Goal: Use online tool/utility: Utilize a website feature to perform a specific function

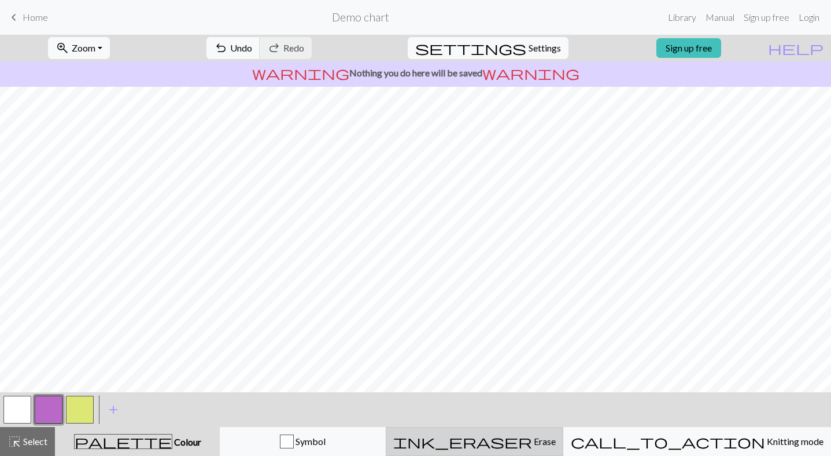
click at [521, 431] on button "ink_eraser Erase Erase" at bounding box center [475, 441] width 178 height 29
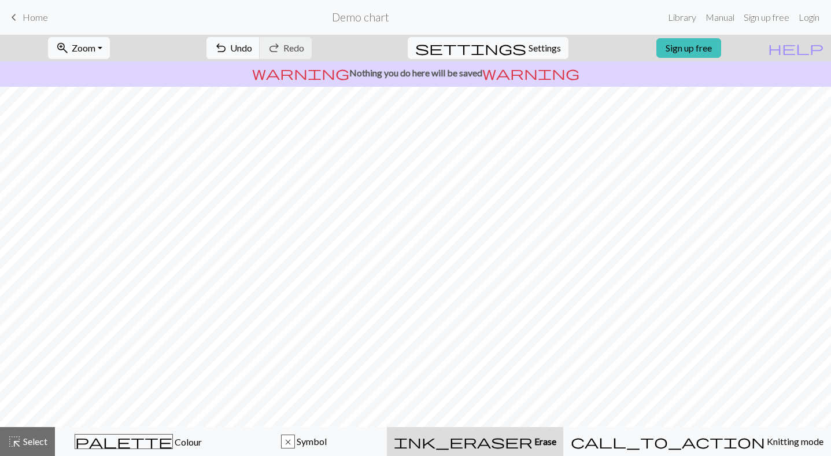
click at [507, 448] on button "ink_eraser Erase Erase" at bounding box center [475, 441] width 176 height 29
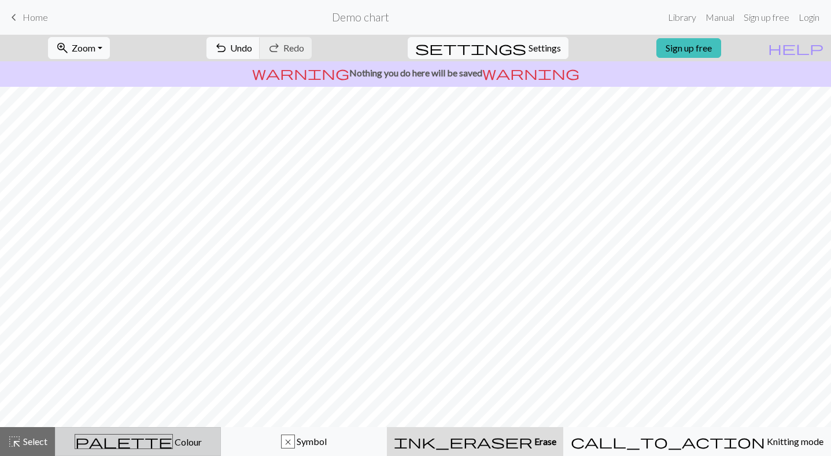
click at [173, 445] on span "Colour" at bounding box center [187, 441] width 29 height 11
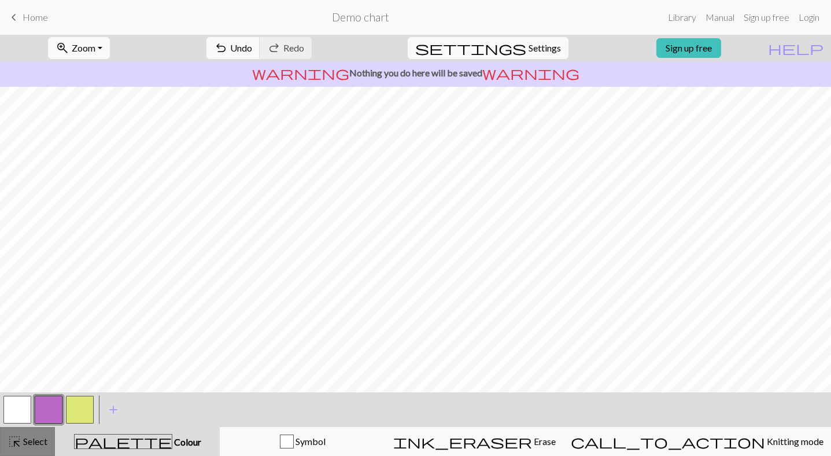
click at [17, 443] on span "highlight_alt" at bounding box center [15, 441] width 14 height 16
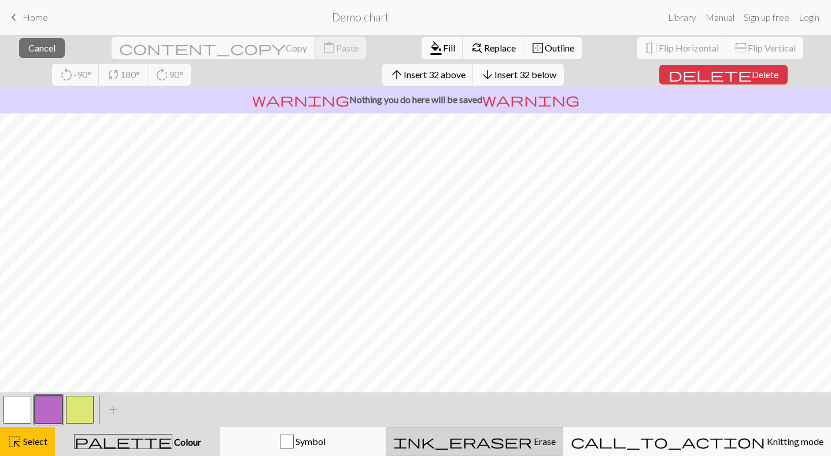
click at [514, 434] on div "ink_eraser Erase Erase" at bounding box center [474, 441] width 163 height 14
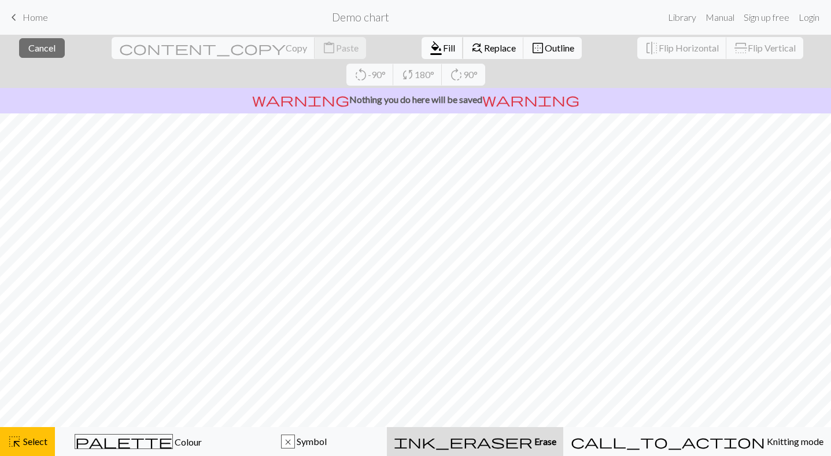
click at [429, 41] on span "format_color_fill" at bounding box center [436, 48] width 14 height 16
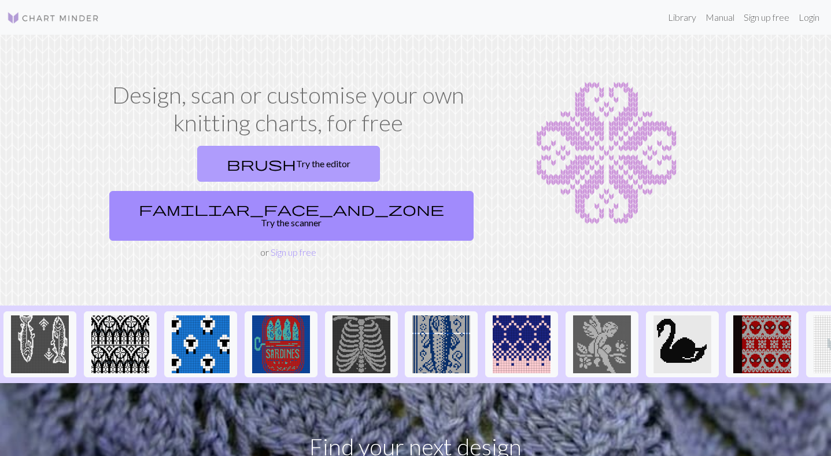
click at [205, 167] on link "brush Try the editor" at bounding box center [288, 164] width 183 height 36
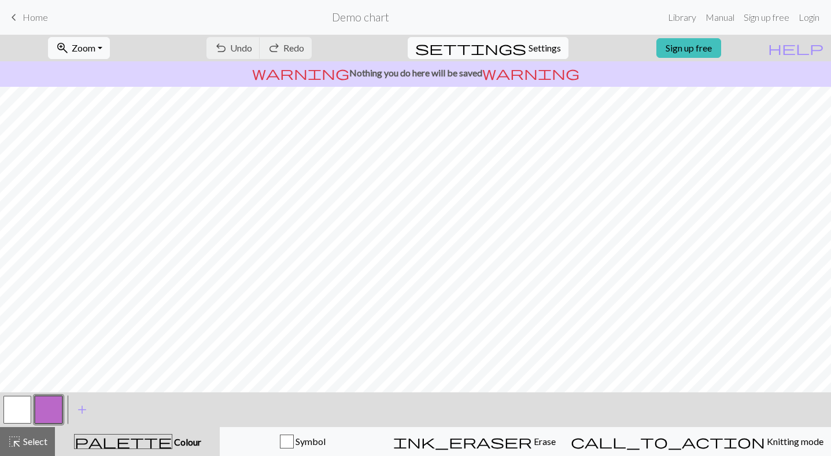
click at [529, 46] on span "Settings" at bounding box center [545, 48] width 32 height 14
select select "aran"
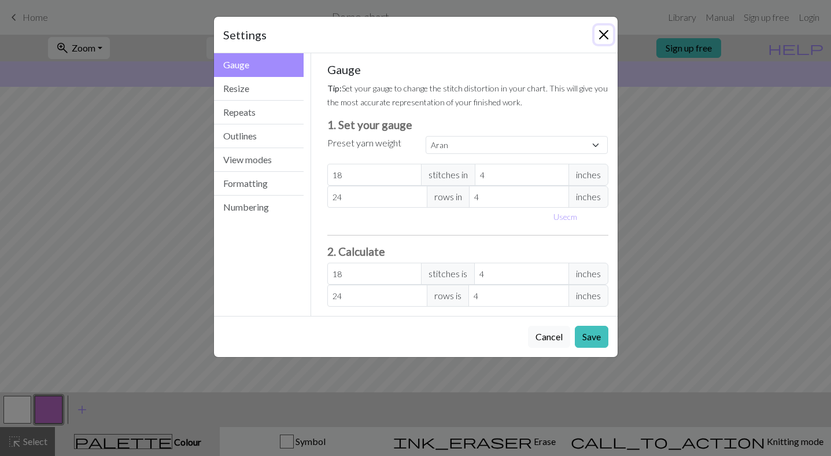
click at [608, 39] on button "Close" at bounding box center [603, 34] width 19 height 19
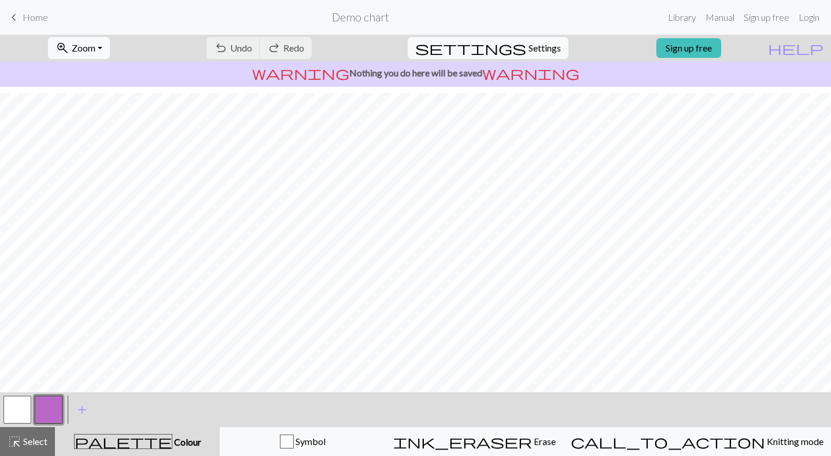
scroll to position [117, 0]
click at [20, 402] on button "button" at bounding box center [17, 410] width 28 height 28
click at [53, 411] on button "button" at bounding box center [49, 410] width 28 height 28
click at [252, 42] on span "Undo" at bounding box center [241, 47] width 22 height 11
click at [25, 408] on button "button" at bounding box center [17, 410] width 28 height 28
